Goal: Feedback & Contribution: Submit feedback/report problem

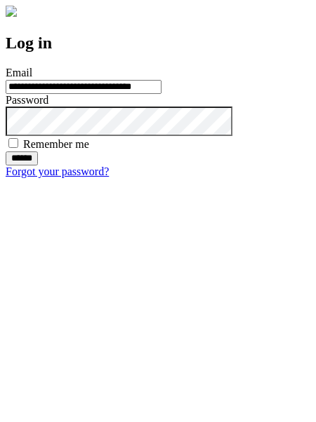
type input "**********"
click at [38, 166] on input "******" at bounding box center [22, 158] width 32 height 14
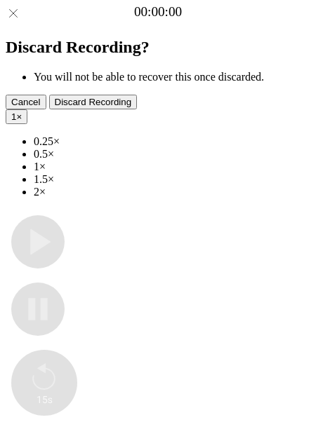
type input "**********"
